Goal: Download file/media

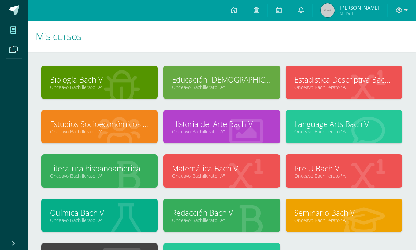
scroll to position [15, 0]
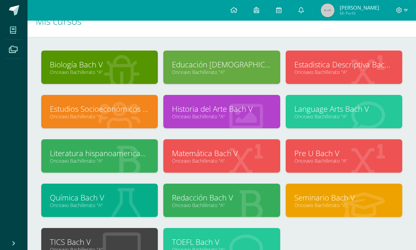
click at [128, 117] on link "Onceavo Bachillerato "A"" at bounding box center [99, 116] width 99 height 7
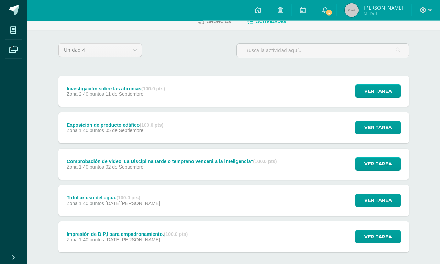
click at [265, 138] on div "Exposición de producto edáfico (100.0 pts) Zona 1 40 puntos 05 de Septiembre Ve…" at bounding box center [233, 127] width 350 height 31
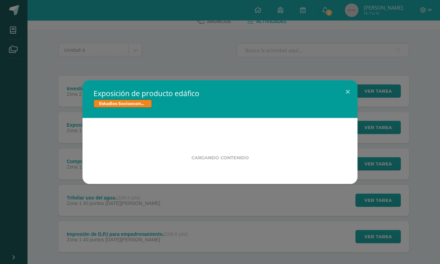
scroll to position [39, 0]
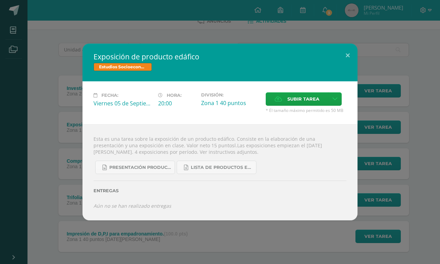
click at [160, 170] on span "Presentación producto edáfico zona 14 2025.docx" at bounding box center [140, 167] width 62 height 5
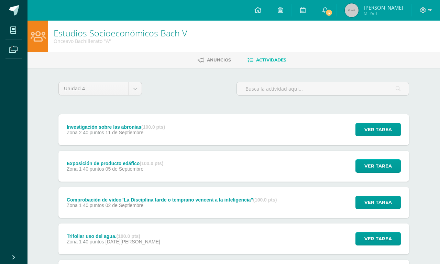
click at [386, 11] on span "Mi Perfil" at bounding box center [382, 13] width 39 height 6
